Goal: Transaction & Acquisition: Obtain resource

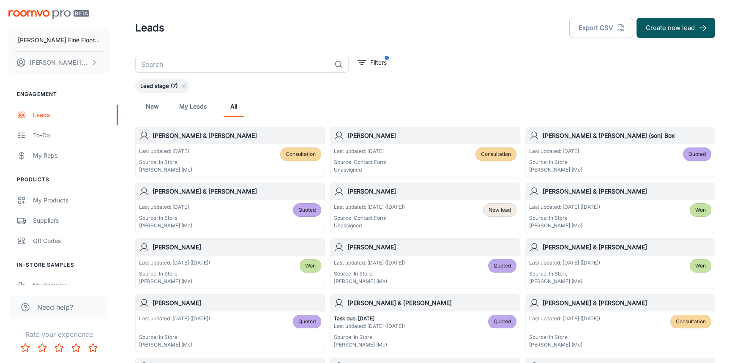
click at [431, 105] on div "New My Leads All" at bounding box center [425, 106] width 566 height 20
click at [180, 65] on input "text" at bounding box center [233, 64] width 196 height 17
type input "[PERSON_NAME]"
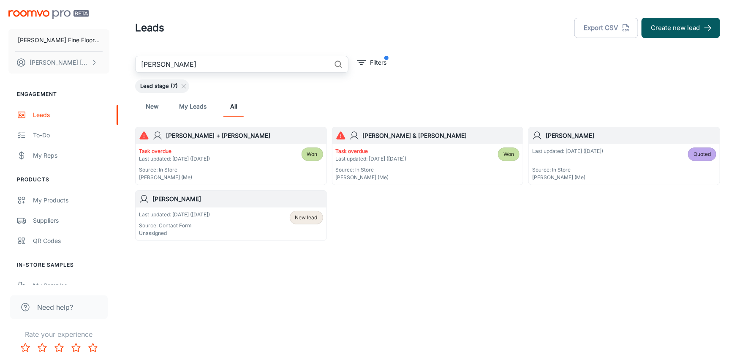
drag, startPoint x: 166, startPoint y: 62, endPoint x: 109, endPoint y: 71, distance: 56.9
click at [110, 71] on div "[PERSON_NAME] Fine Floors, Inc [PERSON_NAME] Engagement Leads To-do My Reps Pro…" at bounding box center [368, 151] width 737 height 302
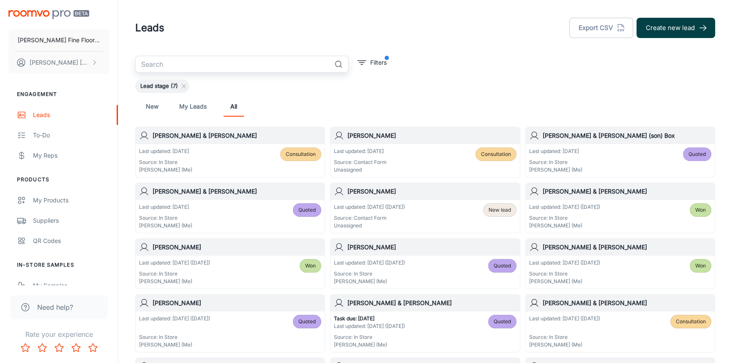
click at [676, 23] on button "Create new lead" at bounding box center [675, 28] width 79 height 20
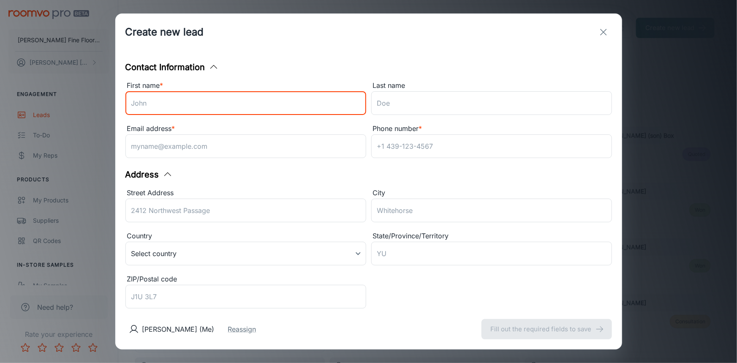
click at [200, 99] on input "First name *" at bounding box center [245, 103] width 241 height 24
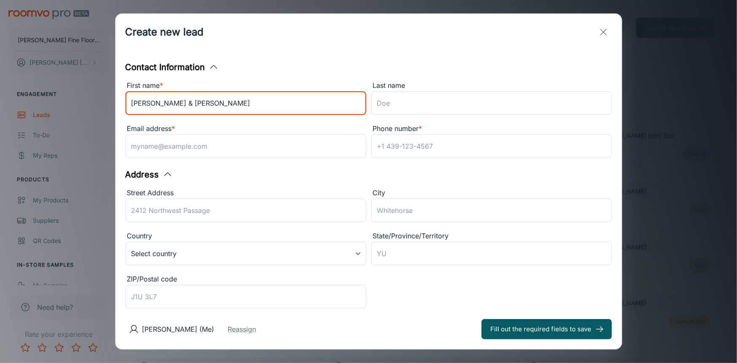
type input "[PERSON_NAME] & [PERSON_NAME]"
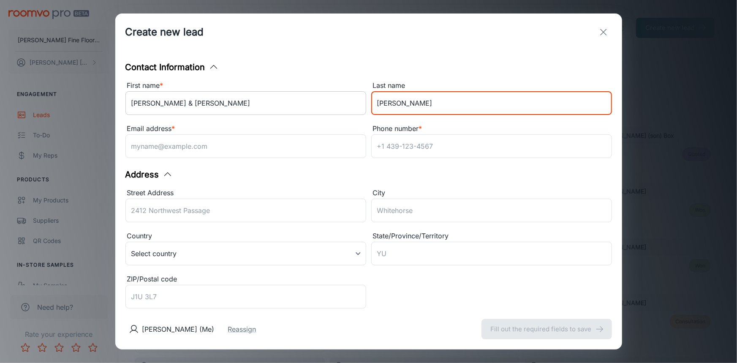
type input "[PERSON_NAME]"
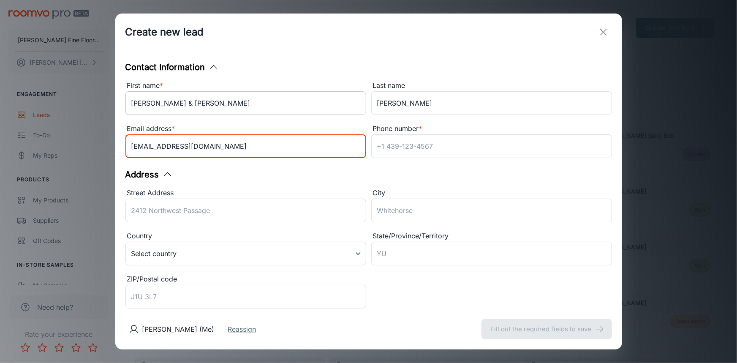
type input "[EMAIL_ADDRESS][DOMAIN_NAME]"
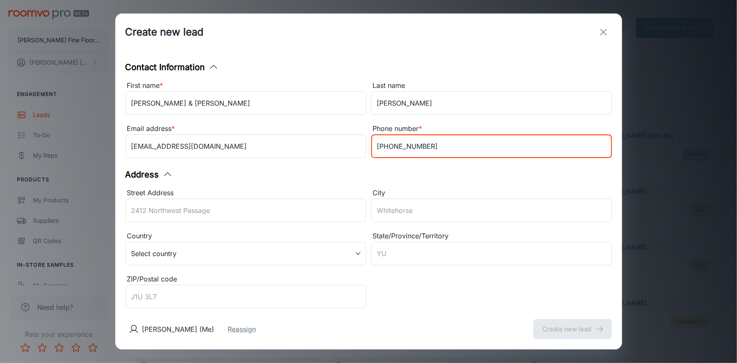
type input "[PHONE_NUMBER]"
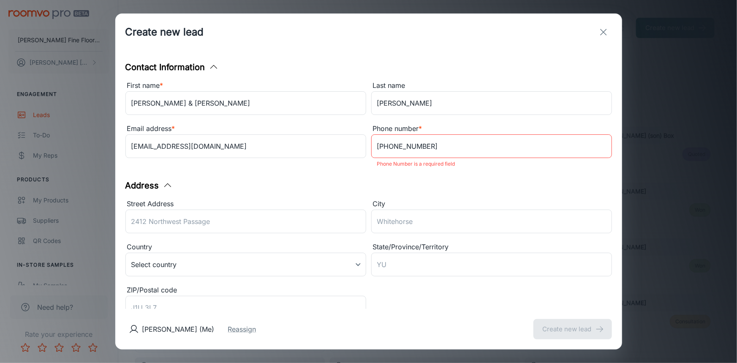
click at [177, 223] on div "Street Address ​" at bounding box center [245, 218] width 241 height 38
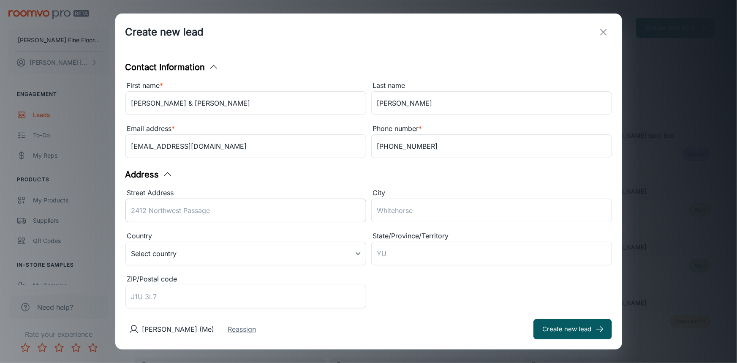
click at [181, 213] on input "Street Address" at bounding box center [245, 211] width 241 height 24
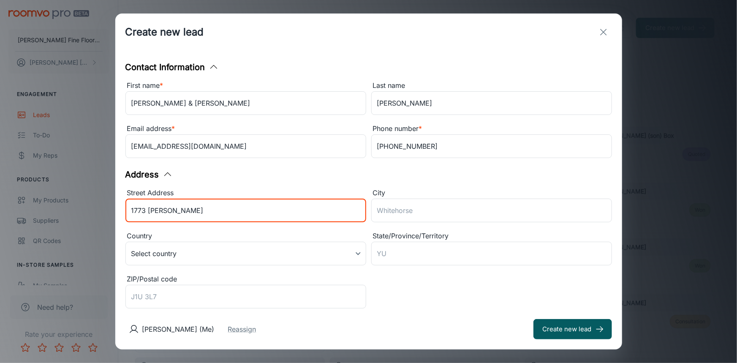
type input "1773 [PERSON_NAME]"
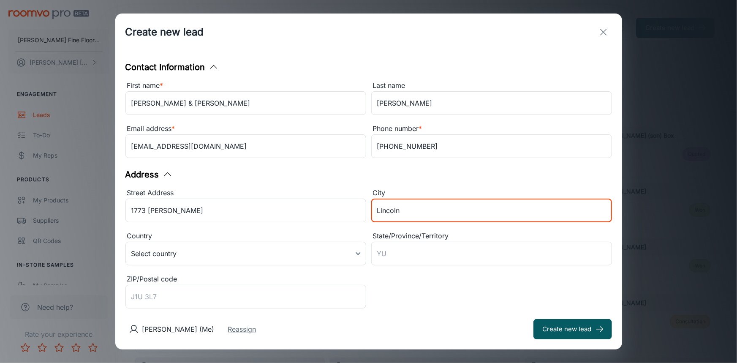
type input "Lincoln"
click at [398, 302] on div "Street Address 1773 Leander Ln ​ City [GEOGRAPHIC_DATA] ​ Country Select countr…" at bounding box center [366, 246] width 492 height 129
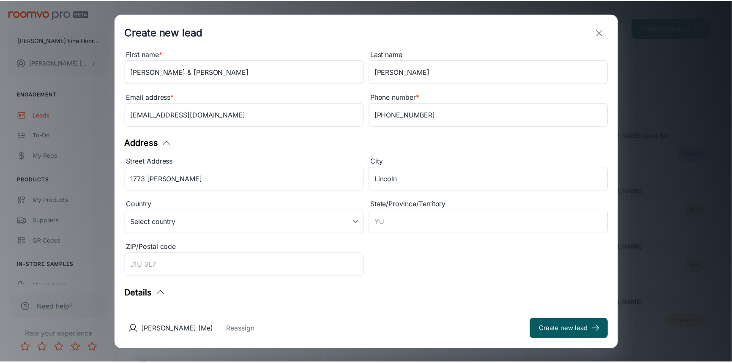
scroll to position [76, 0]
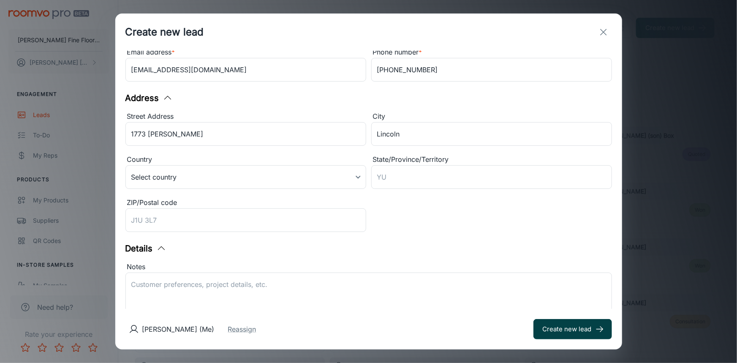
click at [569, 329] on button "Create new lead" at bounding box center [573, 329] width 79 height 20
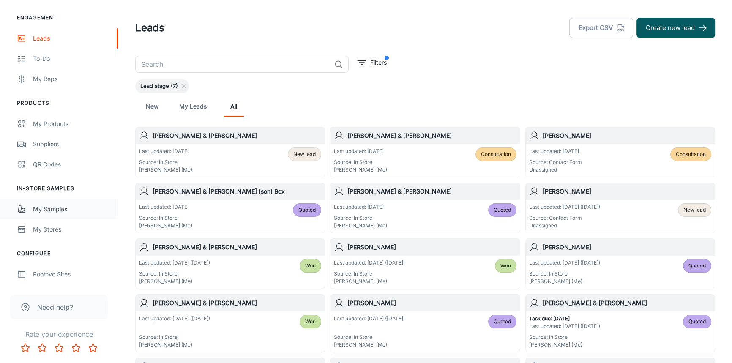
click at [58, 211] on div "My Samples" at bounding box center [71, 208] width 76 height 9
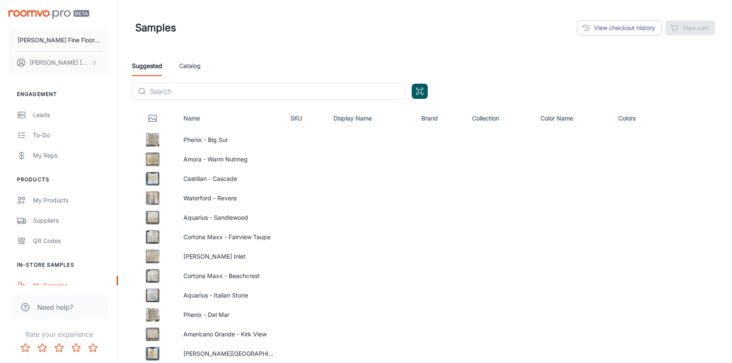
click at [185, 63] on link "Catalog" at bounding box center [190, 66] width 22 height 20
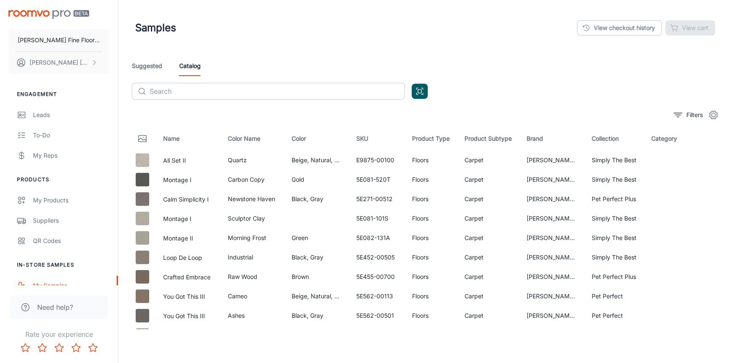
click at [309, 97] on input "text" at bounding box center [277, 91] width 255 height 17
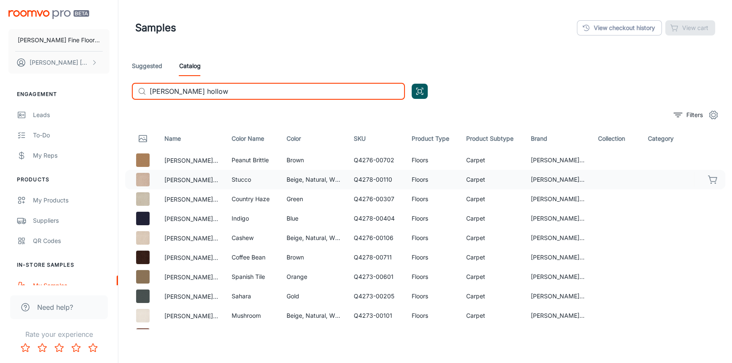
click at [708, 178] on icon "button" at bounding box center [713, 179] width 10 height 10
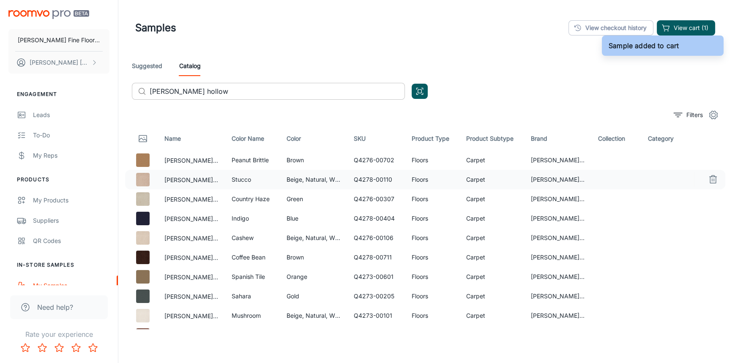
click at [219, 93] on input "[PERSON_NAME] hollow" at bounding box center [277, 91] width 255 height 17
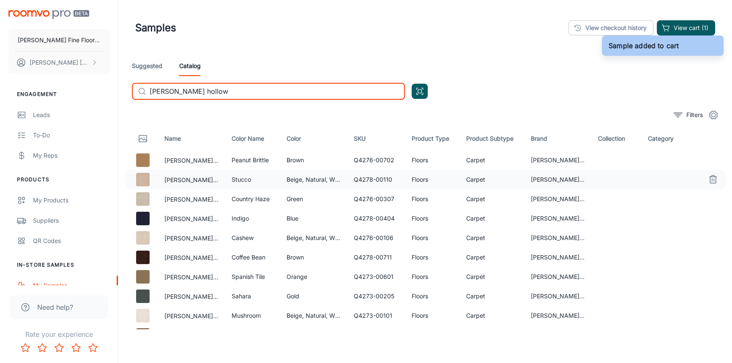
click at [219, 93] on input "[PERSON_NAME] hollow" at bounding box center [277, 91] width 255 height 17
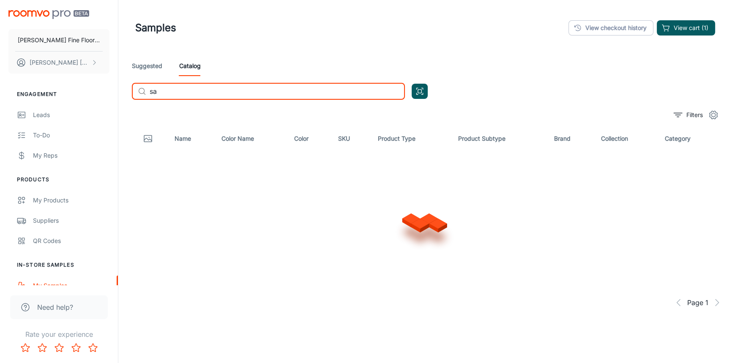
type input "s"
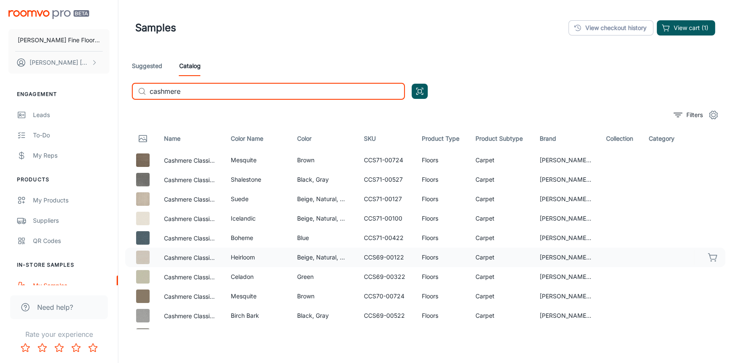
type input "cashmere"
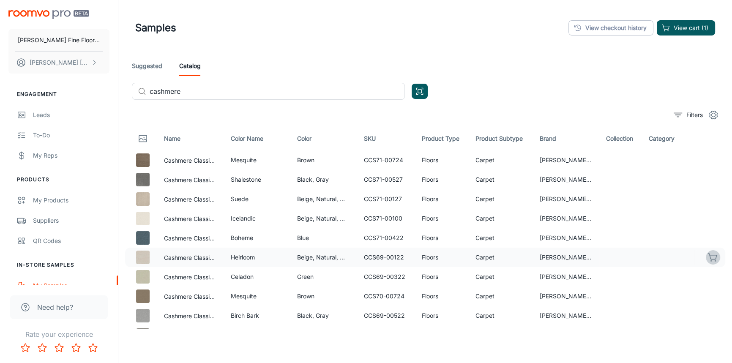
click at [708, 258] on icon "button" at bounding box center [713, 257] width 10 height 10
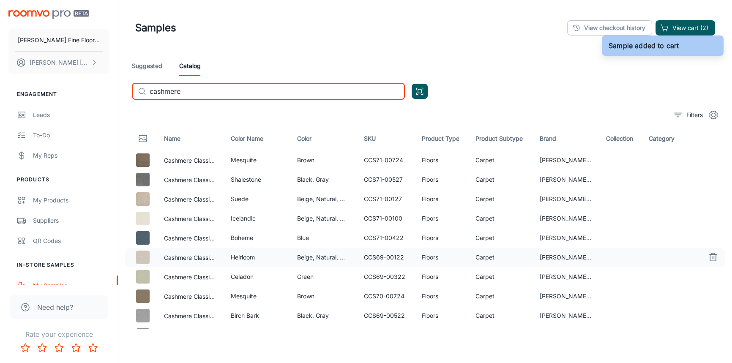
drag, startPoint x: 182, startPoint y: 95, endPoint x: 108, endPoint y: 104, distance: 74.8
click at [108, 104] on div "[PERSON_NAME] Fine Floors, Inc [PERSON_NAME] Engagement Leads To-do My Reps Pro…" at bounding box center [366, 204] width 732 height 409
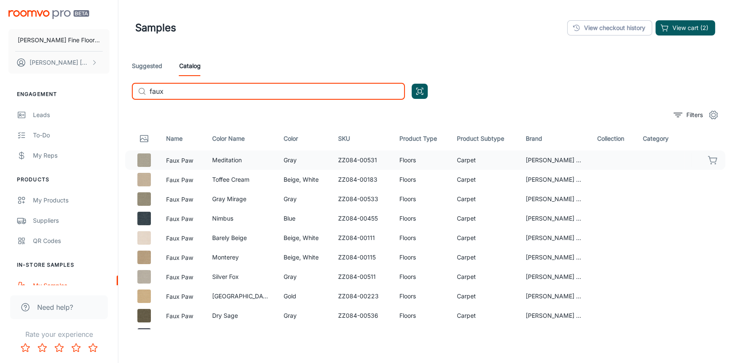
type input "faux"
click at [708, 158] on icon "button" at bounding box center [713, 160] width 10 height 10
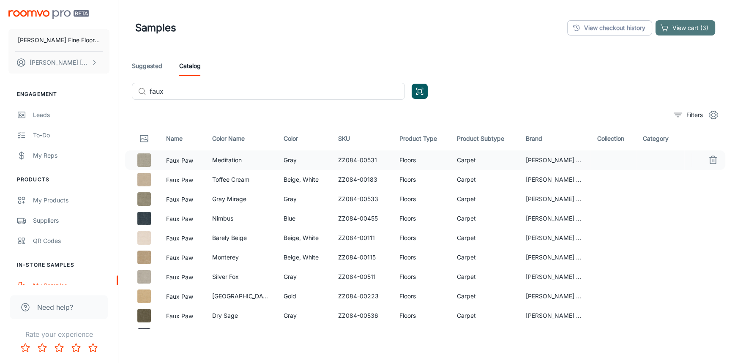
click at [683, 25] on button "View cart (3)" at bounding box center [685, 27] width 60 height 15
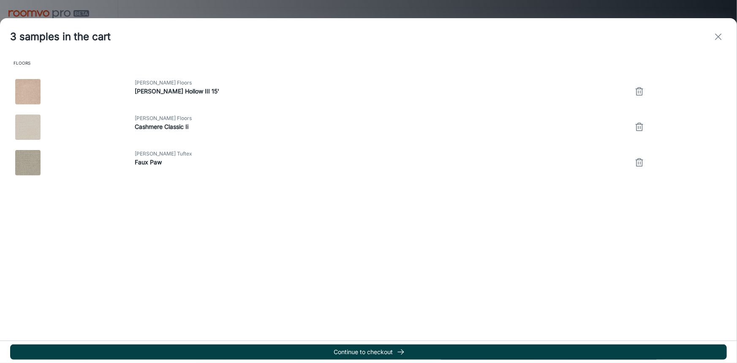
click at [366, 352] on button "Continue to checkout" at bounding box center [368, 351] width 717 height 15
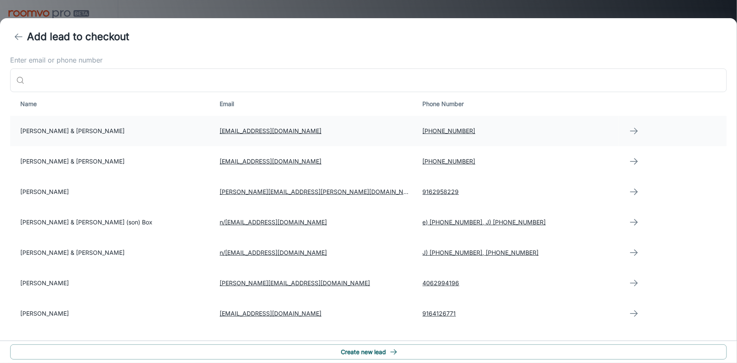
click at [112, 124] on td "[PERSON_NAME] & [PERSON_NAME]" at bounding box center [111, 131] width 203 height 30
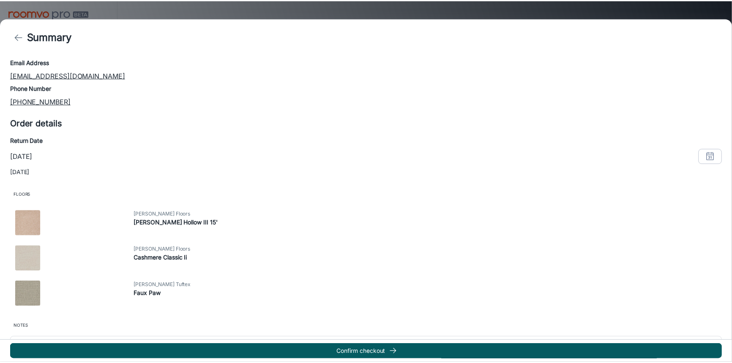
scroll to position [16, 0]
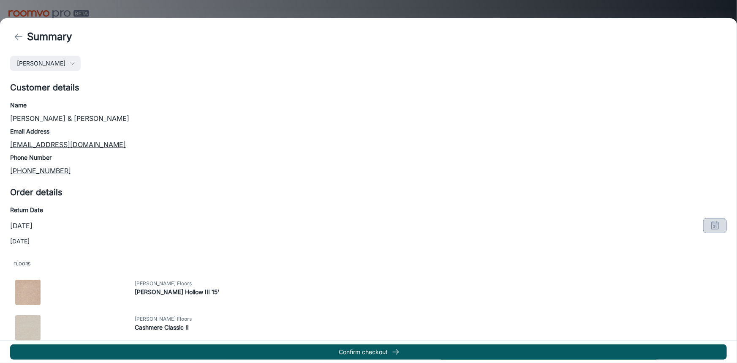
click at [714, 222] on line "button" at bounding box center [714, 221] width 0 height 1
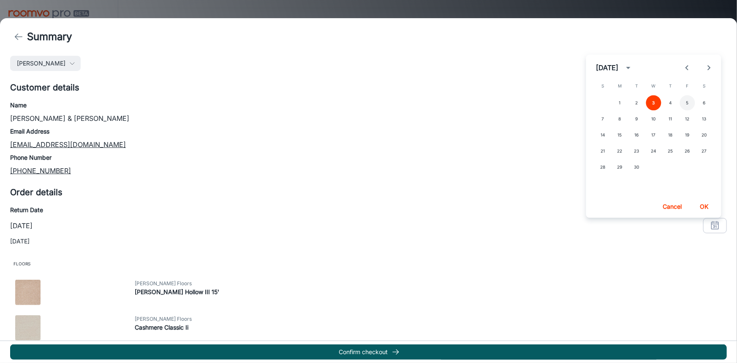
click at [688, 102] on button "5" at bounding box center [687, 102] width 15 height 15
click at [702, 206] on button "OK" at bounding box center [704, 206] width 27 height 15
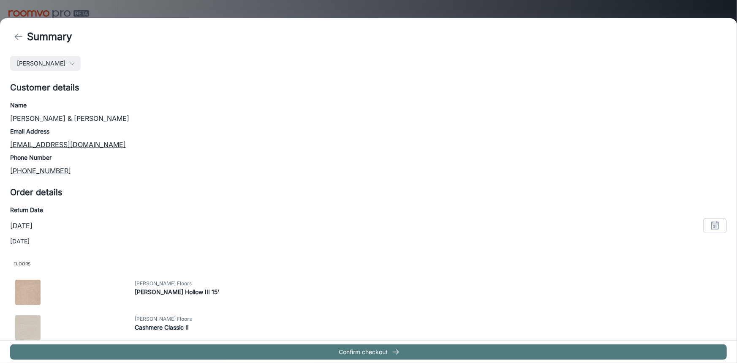
click at [355, 352] on button "Confirm checkout" at bounding box center [368, 351] width 717 height 15
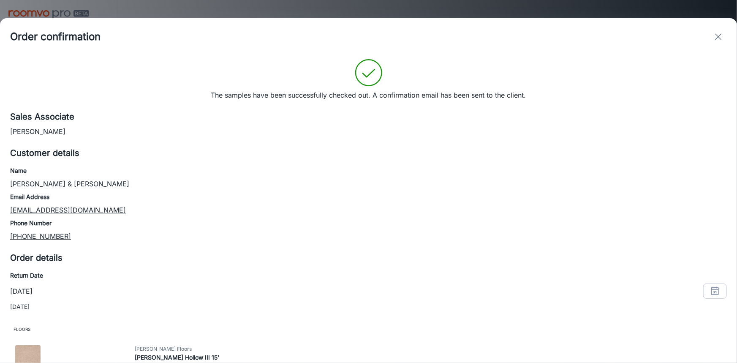
click at [722, 38] on icon "exit" at bounding box center [719, 37] width 10 height 10
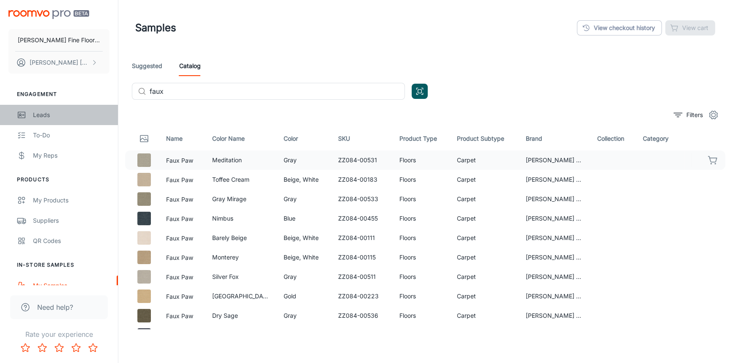
click at [42, 113] on div "Leads" at bounding box center [71, 114] width 76 height 9
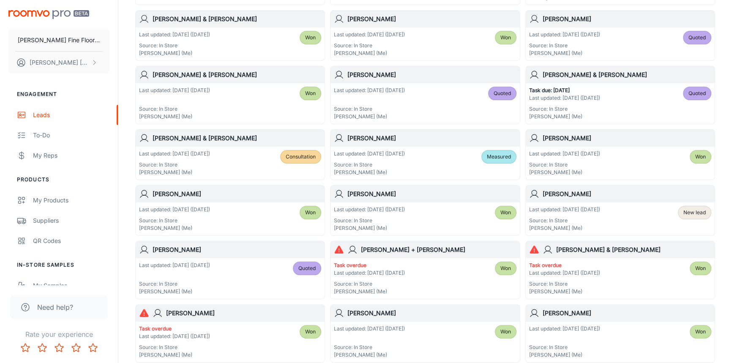
scroll to position [317, 0]
